Goal: Task Accomplishment & Management: Manage account settings

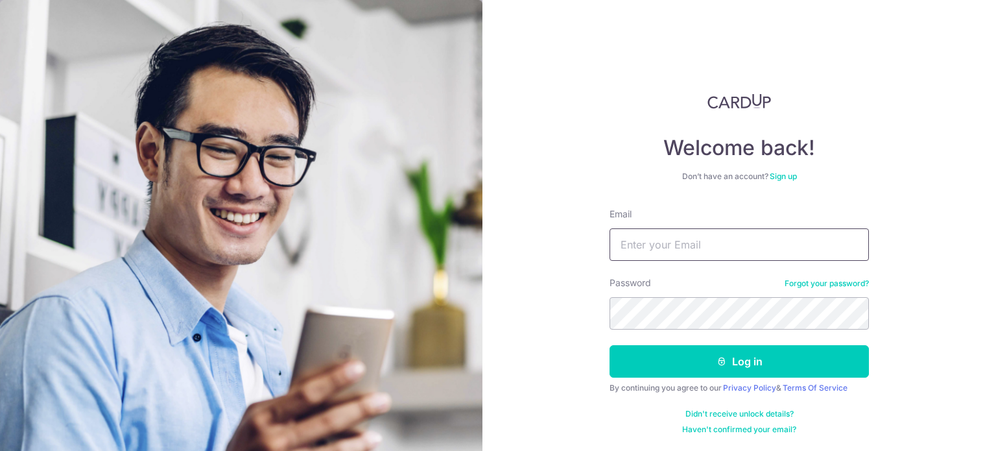
drag, startPoint x: 0, startPoint y: 0, endPoint x: 623, endPoint y: 231, distance: 664.8
click at [623, 231] on input "Email" at bounding box center [739, 244] width 259 height 32
click at [564, 213] on div "Welcome back! Don’t have an account? Sign up Email Password Forgot your passwor…" at bounding box center [740, 225] width 514 height 451
